Goal: Information Seeking & Learning: Find specific page/section

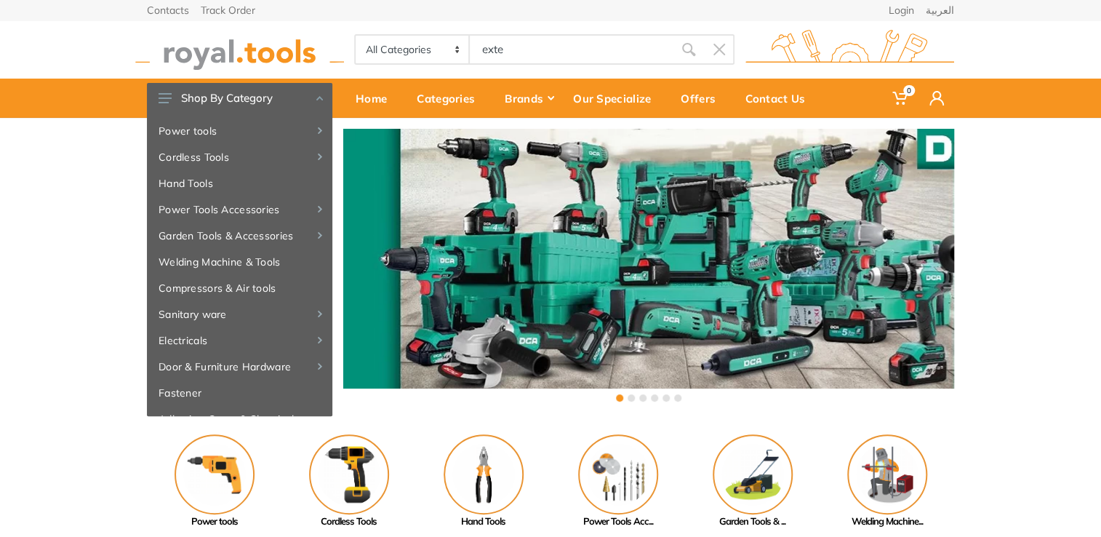
type input "exter"
type input "n"
type input "extension wire"
click at [686, 50] on icon "submit" at bounding box center [688, 49] width 15 height 15
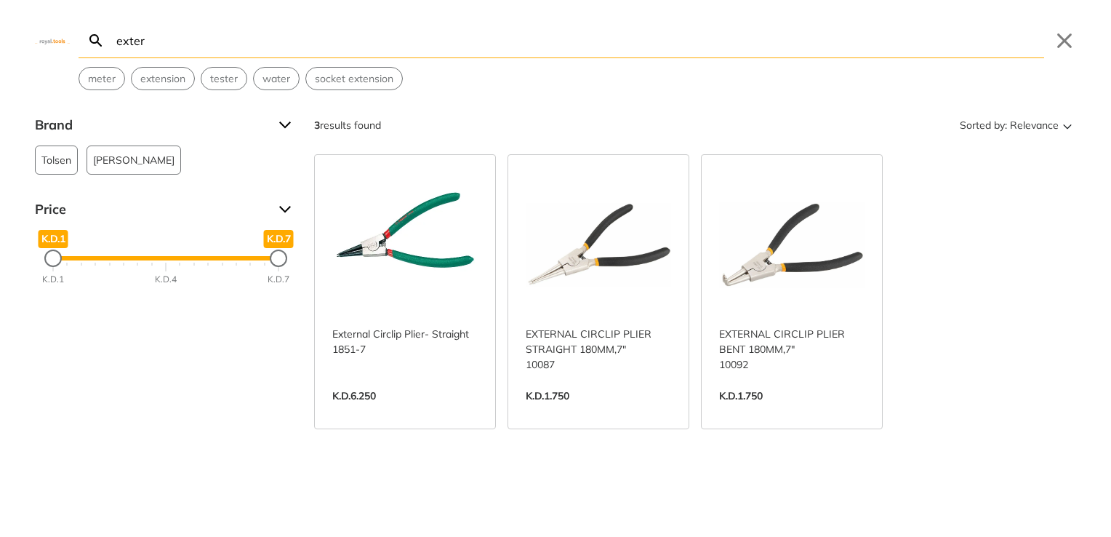
click at [161, 31] on input "exter" at bounding box center [578, 40] width 931 height 34
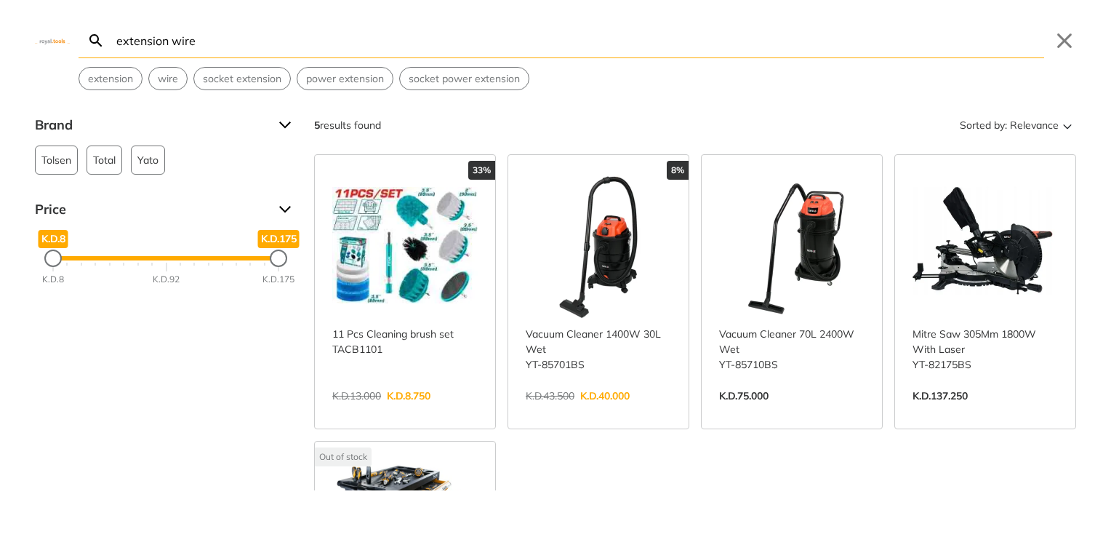
click at [236, 47] on input "extension wire" at bounding box center [578, 40] width 931 height 34
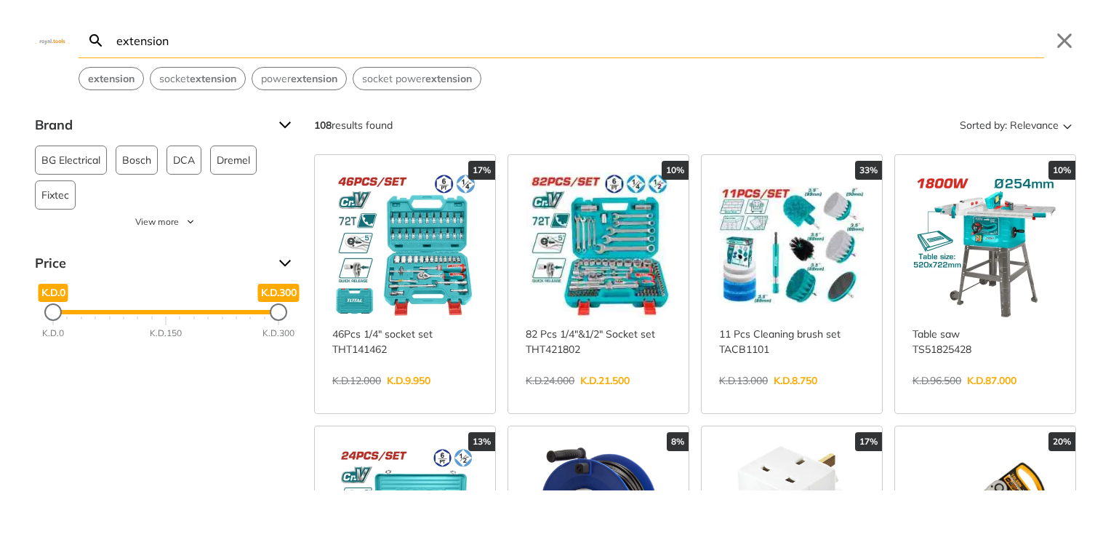
type input "extension"
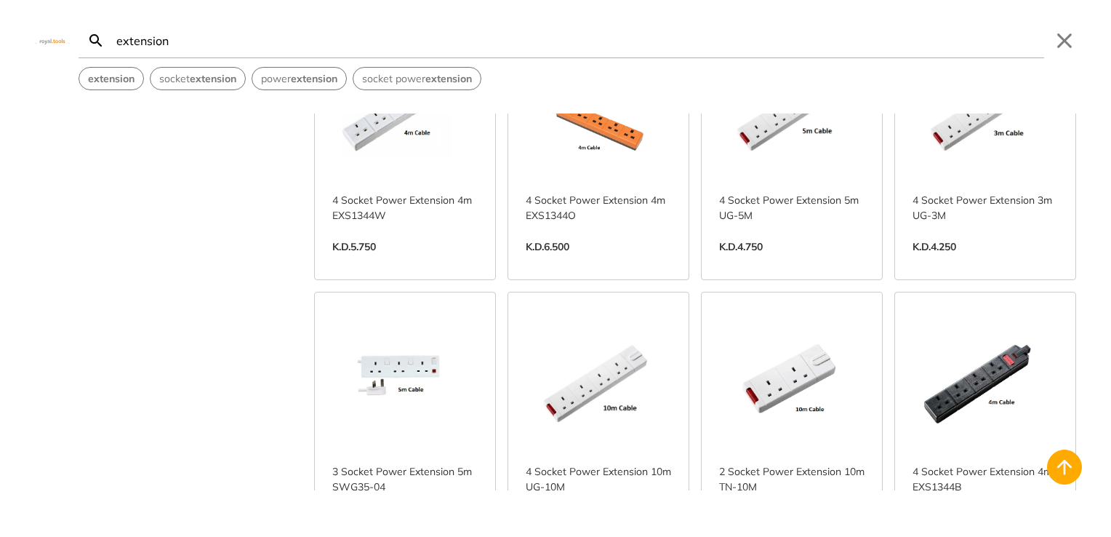
scroll to position [2400, 0]
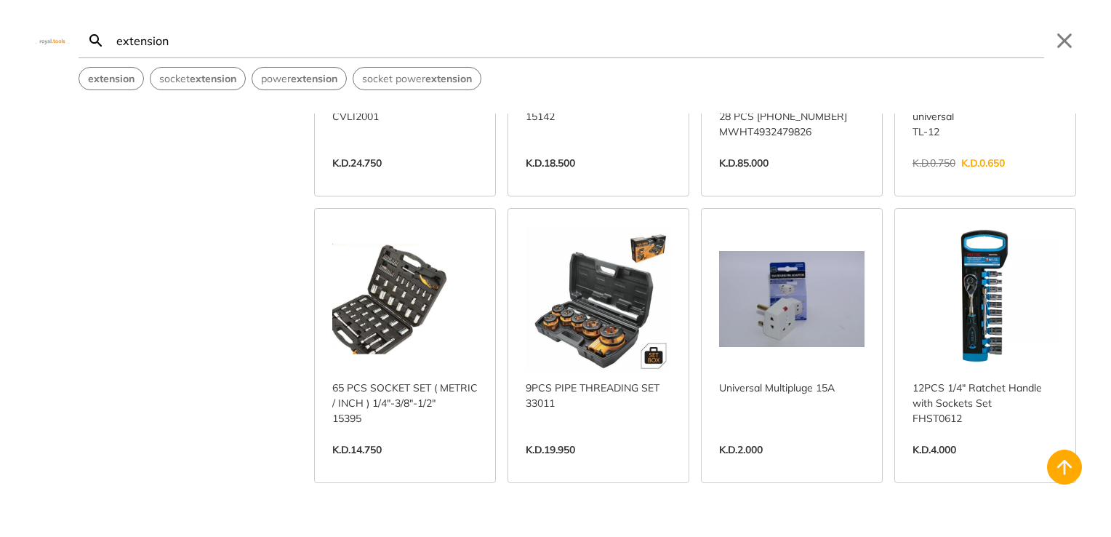
scroll to position [3709, 0]
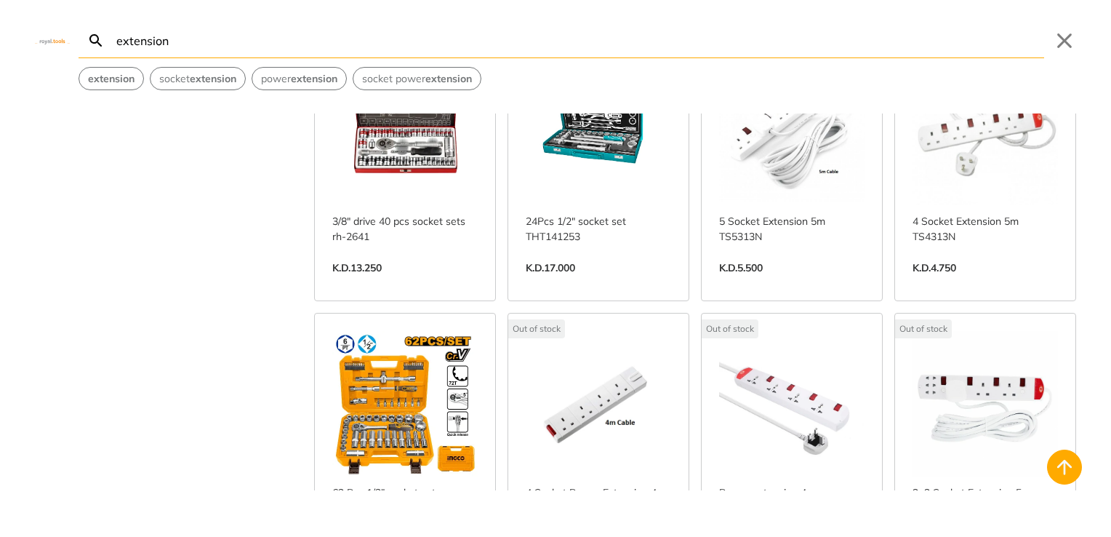
scroll to position [5891, 0]
